Goal: Task Accomplishment & Management: Manage account settings

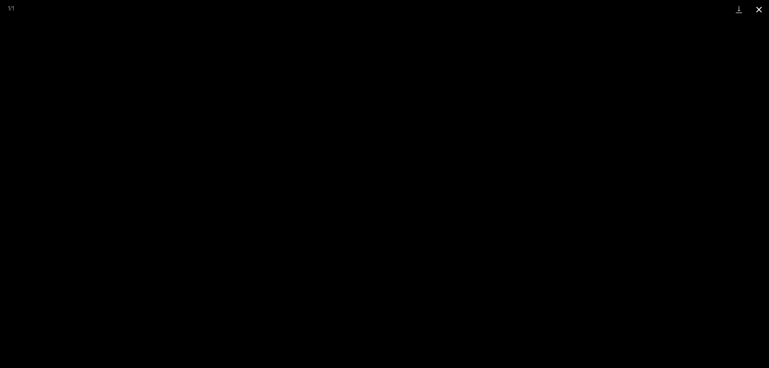
scroll to position [601, 0]
click at [761, 10] on button "Close gallery" at bounding box center [759, 9] width 20 height 19
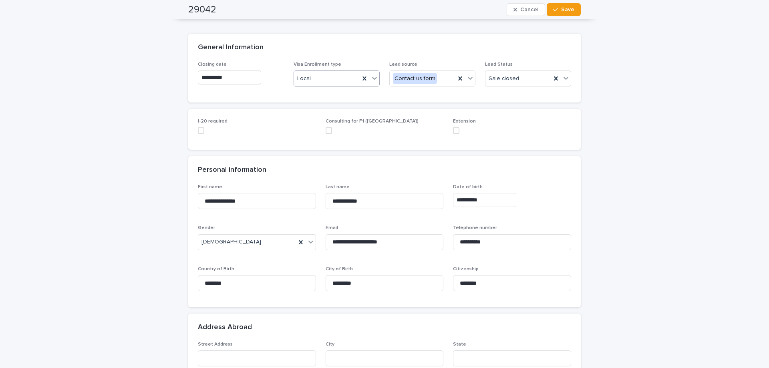
scroll to position [0, 0]
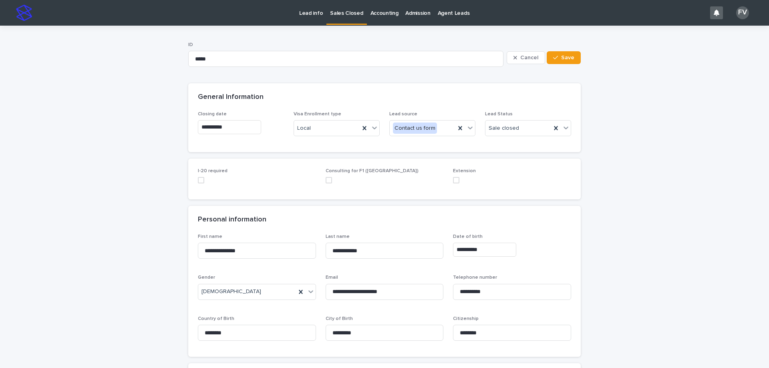
click at [319, 18] on link "Lead info" at bounding box center [311, 12] width 31 height 25
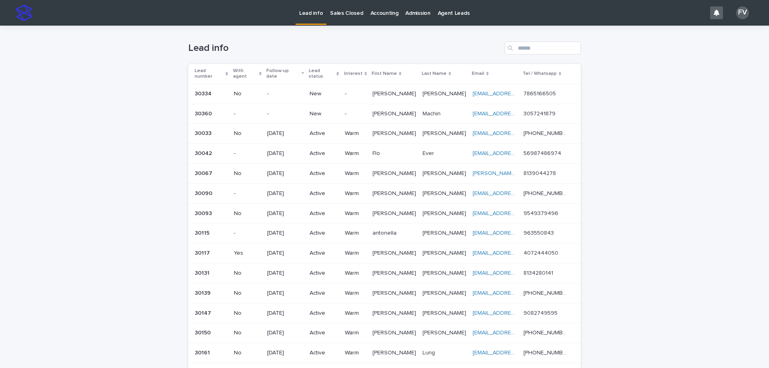
click at [319, 111] on p "New" at bounding box center [324, 114] width 29 height 7
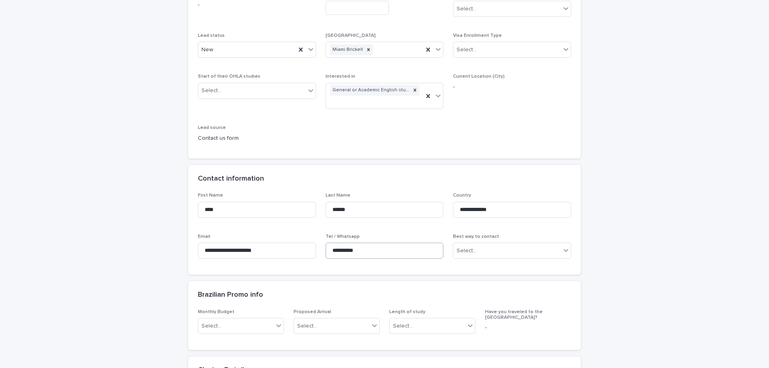
scroll to position [120, 0]
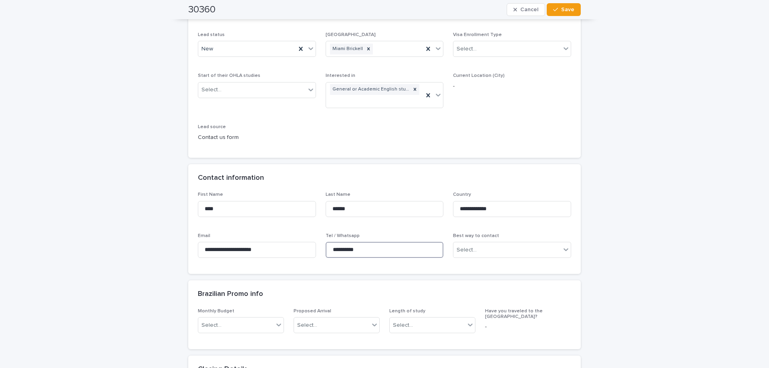
click at [359, 243] on input "**********" at bounding box center [385, 250] width 118 height 16
drag, startPoint x: 340, startPoint y: 247, endPoint x: 301, endPoint y: 242, distance: 39.3
click at [301, 242] on div "**********" at bounding box center [384, 228] width 373 height 73
click at [214, 51] on input "text" at bounding box center [214, 49] width 1 height 7
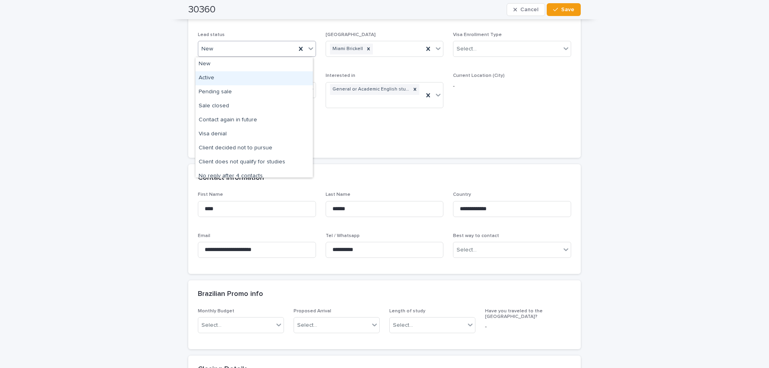
click at [213, 82] on div "Active" at bounding box center [254, 78] width 117 height 14
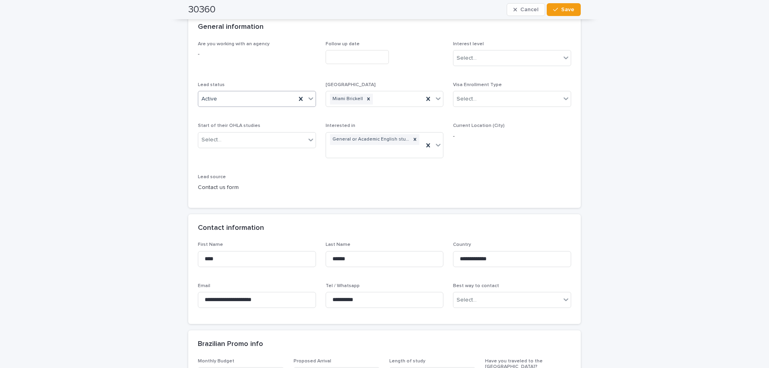
scroll to position [40, 0]
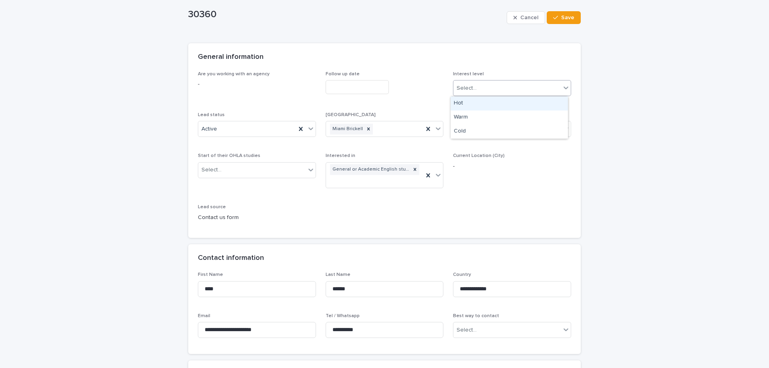
click at [489, 89] on div "Select..." at bounding box center [507, 88] width 107 height 13
click at [475, 118] on div "Warm" at bounding box center [509, 118] width 117 height 14
click at [359, 88] on input "text" at bounding box center [357, 87] width 63 height 14
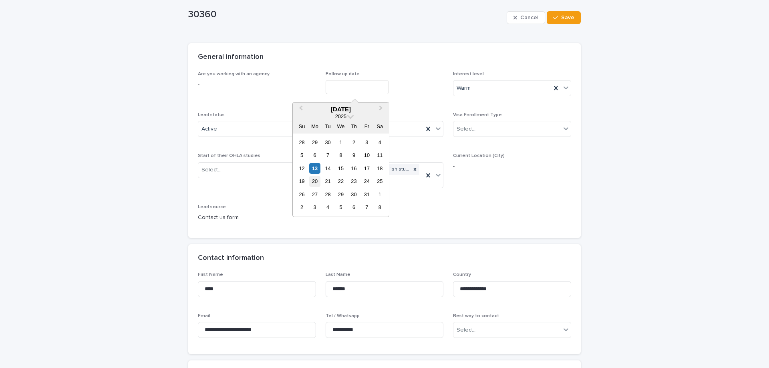
click at [312, 183] on div "20" at bounding box center [314, 181] width 11 height 11
type input "**********"
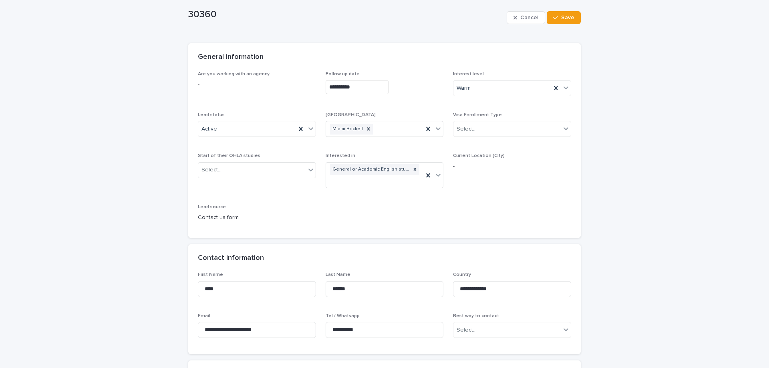
click at [565, 3] on div "Cancel Save" at bounding box center [544, 18] width 74 height 32
click at [563, 15] on span "Save" at bounding box center [567, 18] width 13 height 6
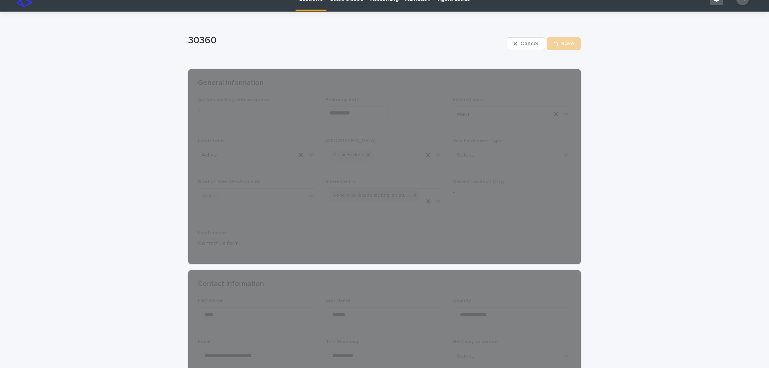
scroll to position [0, 0]
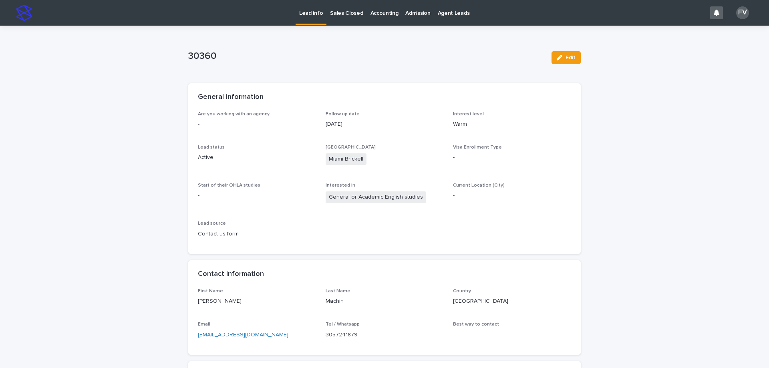
click at [309, 16] on p "Lead info" at bounding box center [311, 8] width 24 height 17
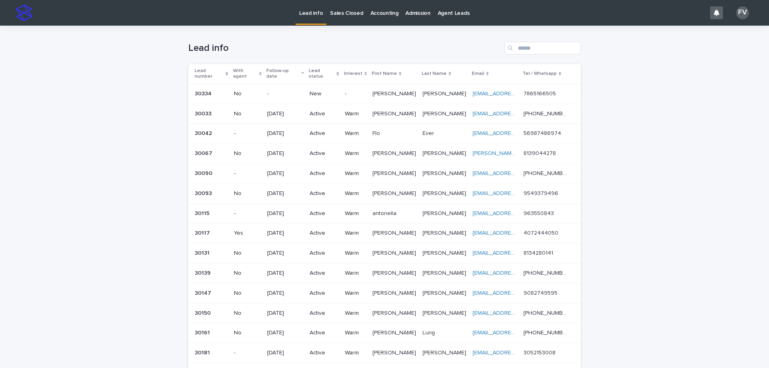
click at [319, 91] on p "New" at bounding box center [324, 94] width 29 height 7
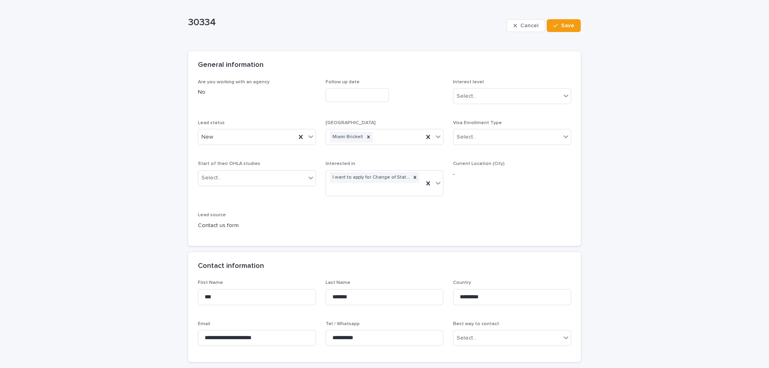
scroll to position [80, 0]
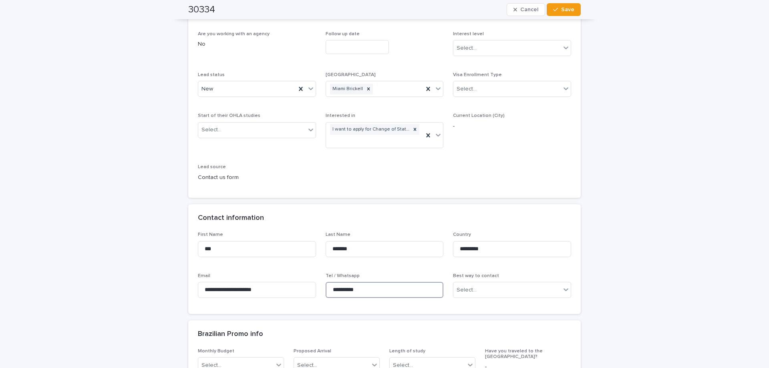
drag, startPoint x: 375, startPoint y: 296, endPoint x: 327, endPoint y: 294, distance: 48.5
click at [327, 294] on input "**********" at bounding box center [385, 290] width 118 height 16
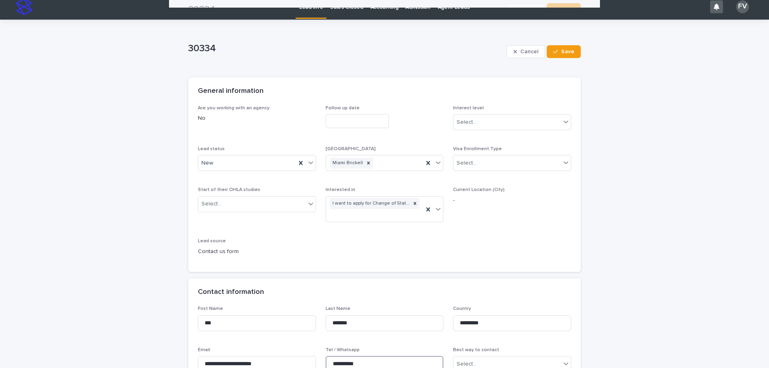
scroll to position [0, 0]
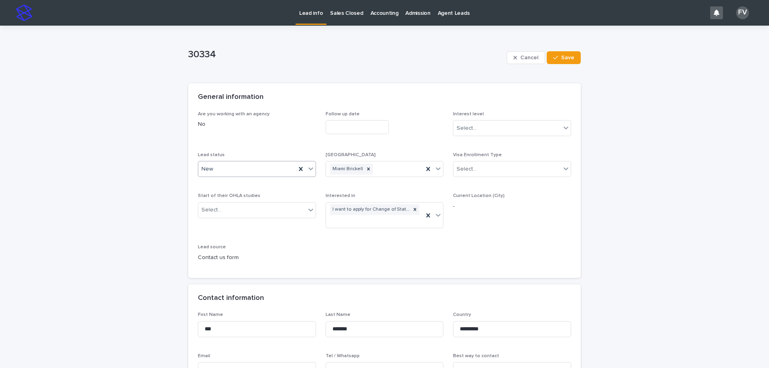
click at [245, 170] on div "New" at bounding box center [247, 169] width 98 height 13
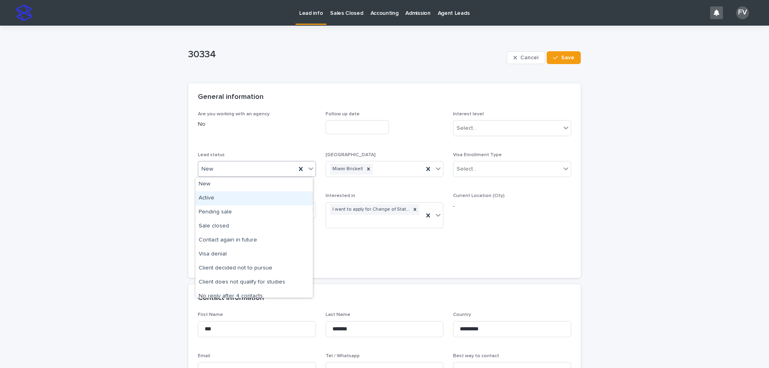
click at [234, 201] on div "Active" at bounding box center [254, 199] width 117 height 14
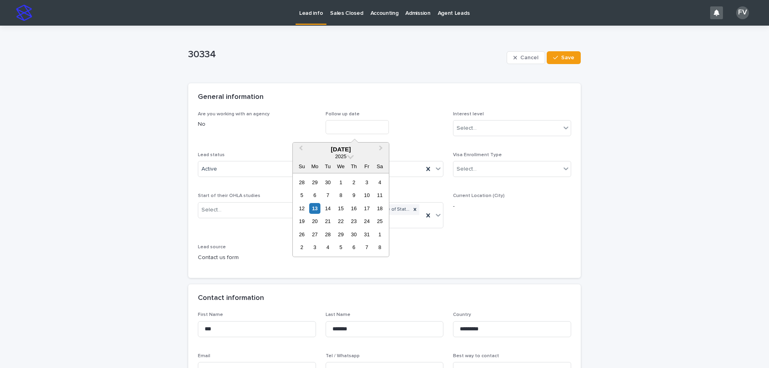
click at [349, 124] on input "text" at bounding box center [357, 127] width 63 height 14
click at [312, 221] on div "20" at bounding box center [314, 221] width 11 height 11
type input "**********"
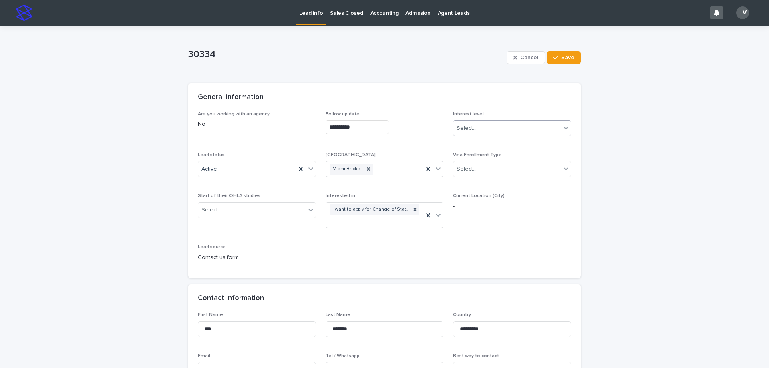
click at [457, 130] on div "Select..." at bounding box center [467, 128] width 20 height 8
click at [465, 155] on div "Warm" at bounding box center [509, 158] width 117 height 14
click at [561, 58] on span "Save" at bounding box center [567, 58] width 13 height 6
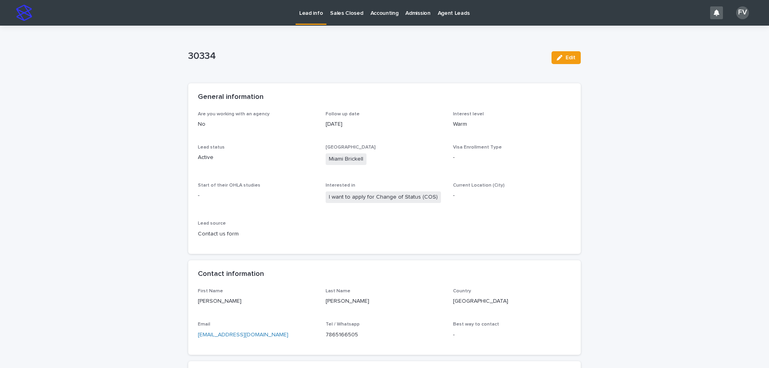
click at [327, 17] on link "Sales Closed" at bounding box center [347, 12] width 40 height 25
